Goal: Information Seeking & Learning: Learn about a topic

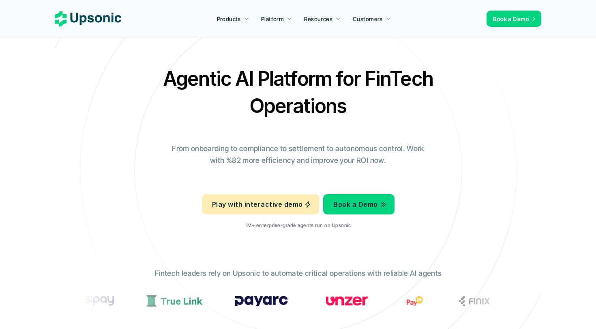
click at [76, 15] on icon at bounding box center [88, 18] width 67 height 15
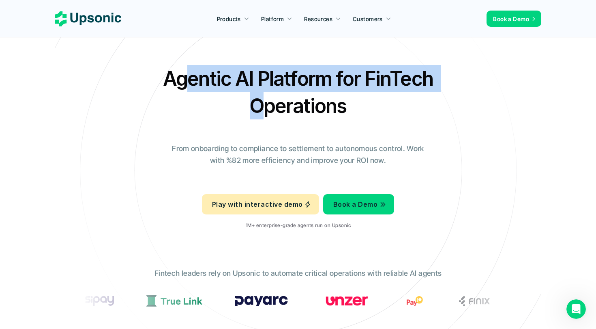
drag, startPoint x: 188, startPoint y: 77, endPoint x: 262, endPoint y: 93, distance: 75.9
click at [261, 93] on h2 "Agentic AI Platform for FinTech Operations" at bounding box center [298, 92] width 284 height 54
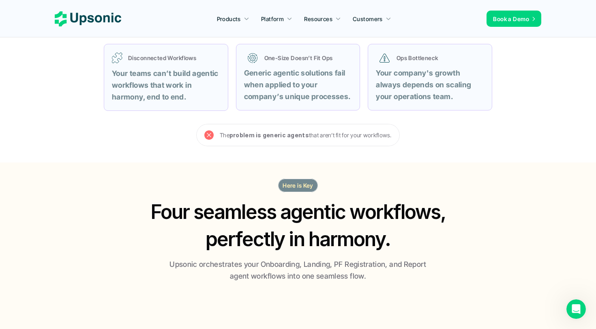
scroll to position [356, 0]
